Goal: Task Accomplishment & Management: Complete application form

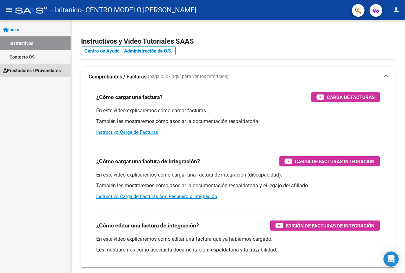
click at [29, 67] on span "Prestadores / Proveedores" at bounding box center [32, 70] width 58 height 7
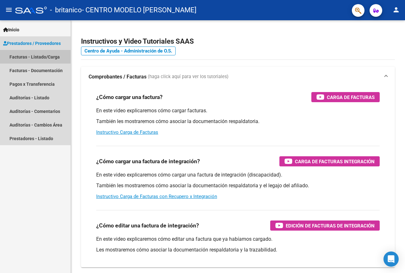
click at [31, 57] on link "Facturas - Listado/Carga" at bounding box center [35, 57] width 70 height 14
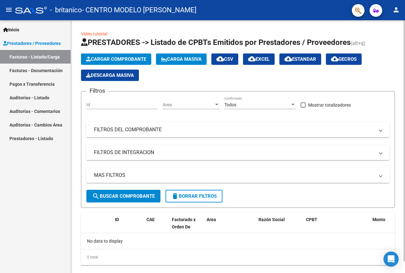
click at [124, 59] on span "Cargar Comprobante" at bounding box center [116, 59] width 60 height 6
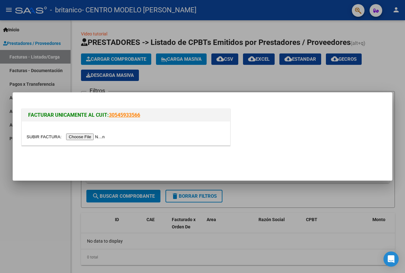
click at [90, 138] on input "file" at bounding box center [67, 136] width 80 height 7
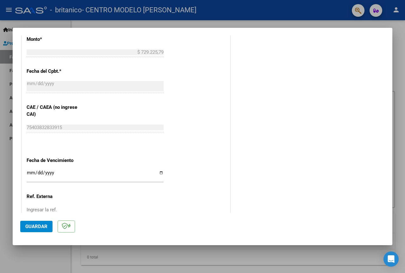
scroll to position [278, 0]
click at [157, 172] on input "Ingresar la fecha" at bounding box center [95, 174] width 137 height 10
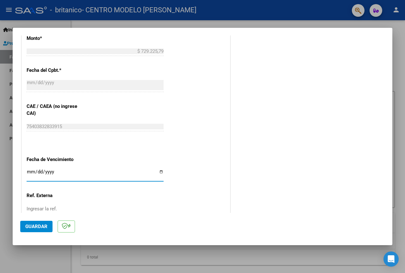
type input "[DATE]"
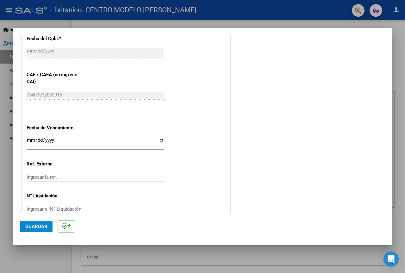
scroll to position [323, 0]
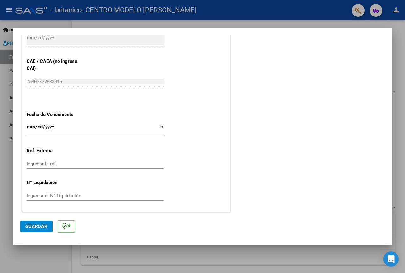
click at [38, 225] on span "Guardar" at bounding box center [36, 226] width 22 height 6
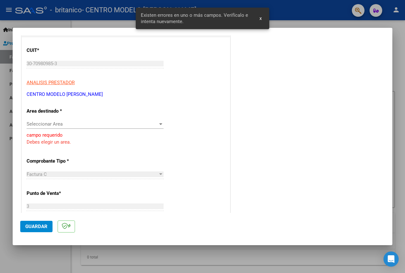
scroll to position [74, 0]
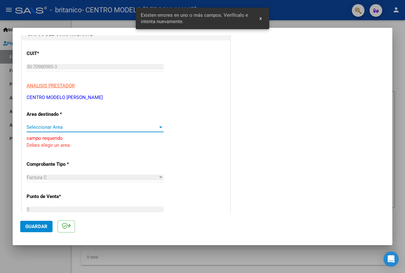
click at [160, 126] on div at bounding box center [161, 127] width 6 height 5
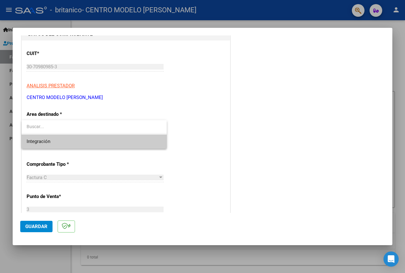
click at [77, 143] on span "Integración" at bounding box center [94, 141] width 135 height 14
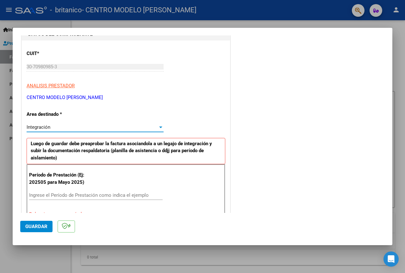
click at [45, 193] on input "Ingrese el Período de Prestación como indica el ejemplo" at bounding box center [95, 195] width 133 height 6
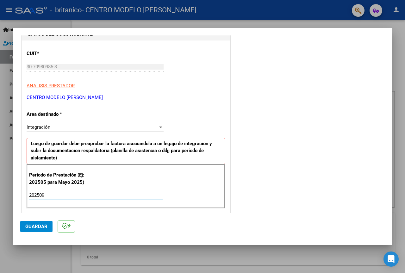
type input "202509"
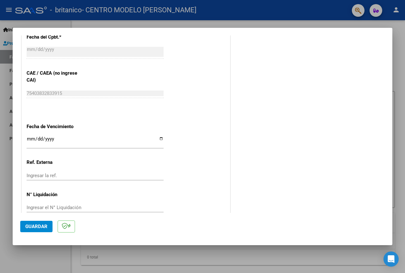
scroll to position [393, 0]
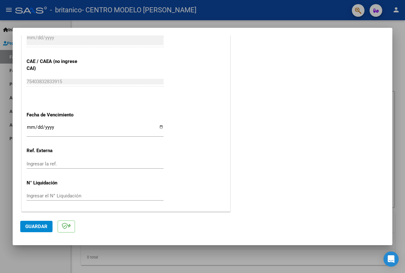
click at [33, 222] on button "Guardar" at bounding box center [36, 226] width 32 height 11
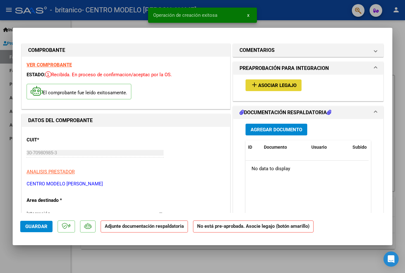
click at [279, 83] on span "Asociar Legajo" at bounding box center [277, 85] width 38 height 6
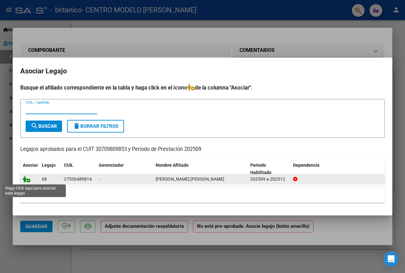
click at [28, 179] on icon at bounding box center [27, 178] width 8 height 7
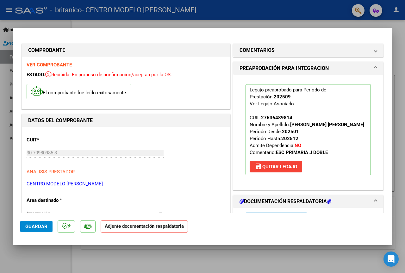
click at [290, 200] on h1 "DOCUMENTACIÓN RESPALDATORIA" at bounding box center [285, 202] width 92 height 8
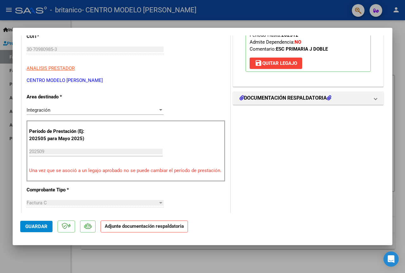
scroll to position [101, 0]
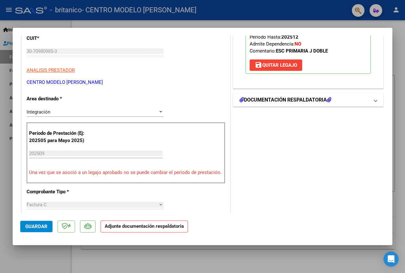
click at [311, 101] on h1 "DOCUMENTACIÓN RESPALDATORIA" at bounding box center [285, 100] width 92 height 8
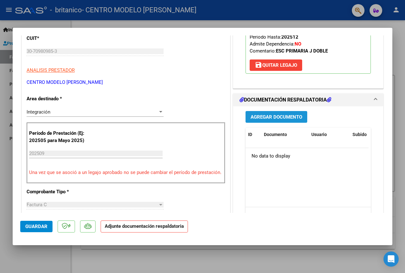
click at [277, 116] on span "Agregar Documento" at bounding box center [276, 117] width 52 height 6
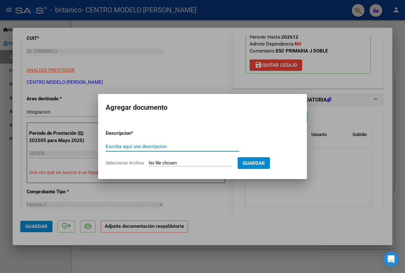
click at [122, 149] on input "Escriba aquí una descripcion" at bounding box center [172, 146] width 133 height 6
type input "PLANILLA DE ASISTENCIA"
click at [186, 164] on input "Seleccionar Archivo" at bounding box center [191, 163] width 84 height 6
type input "C:\fakepath\PLANILLA DE ASISTENCIA [DATE] [PERSON_NAME].pdf"
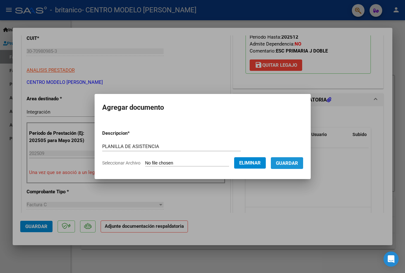
click at [290, 160] on span "Guardar" at bounding box center [287, 163] width 22 height 6
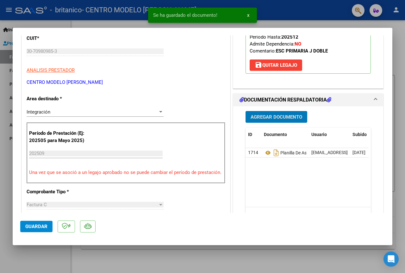
click at [289, 114] on span "Agregar Documento" at bounding box center [276, 117] width 52 height 6
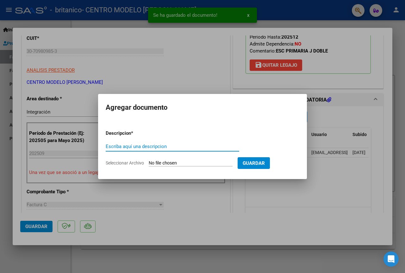
click at [129, 145] on input "Escriba aquí una descripcion" at bounding box center [172, 146] width 133 height 6
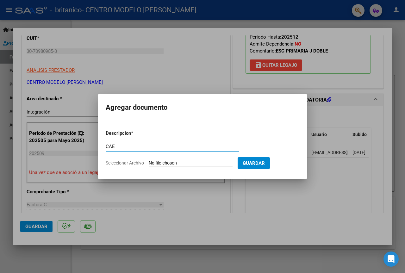
type input "CAE"
click at [172, 163] on input "Seleccionar Archivo" at bounding box center [191, 163] width 84 height 6
type input "C:\fakepath\Constatación de Comprobantes _ AFIP.pdf"
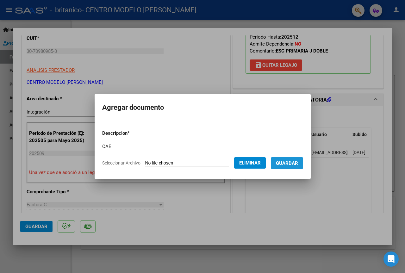
click at [298, 162] on span "Guardar" at bounding box center [287, 163] width 22 height 6
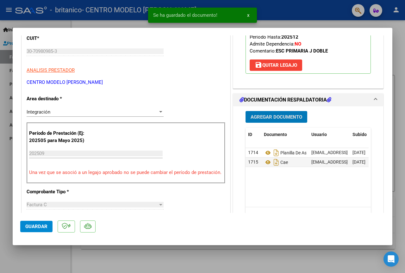
click at [36, 225] on span "Guardar" at bounding box center [36, 226] width 22 height 6
click at [249, 14] on span "x" at bounding box center [248, 15] width 2 height 6
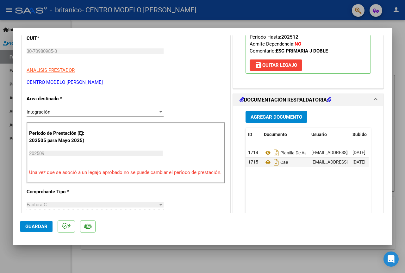
click at [195, 260] on div at bounding box center [202, 136] width 405 height 273
type input "$ 0,00"
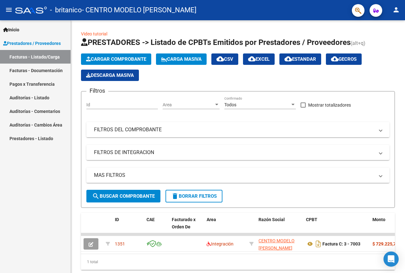
click at [396, 8] on mat-icon "person" at bounding box center [396, 10] width 8 height 8
click at [386, 41] on button "exit_to_app Salir" at bounding box center [382, 41] width 39 height 15
